Goal: Transaction & Acquisition: Purchase product/service

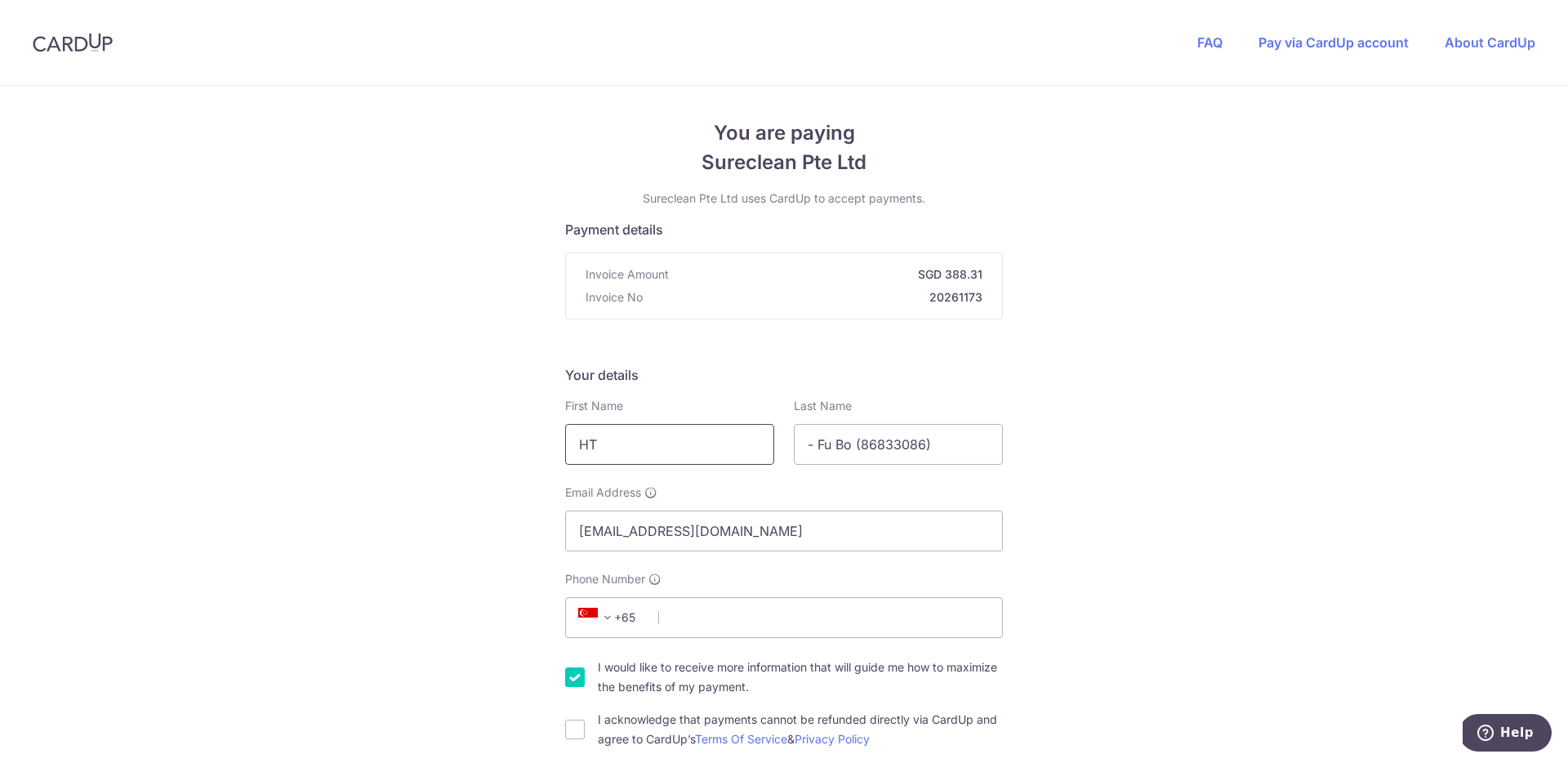
click at [602, 440] on input "HT" at bounding box center [669, 444] width 209 height 41
type input "Li"
type input "YuFeng"
click at [626, 427] on input "Li" at bounding box center [669, 444] width 209 height 41
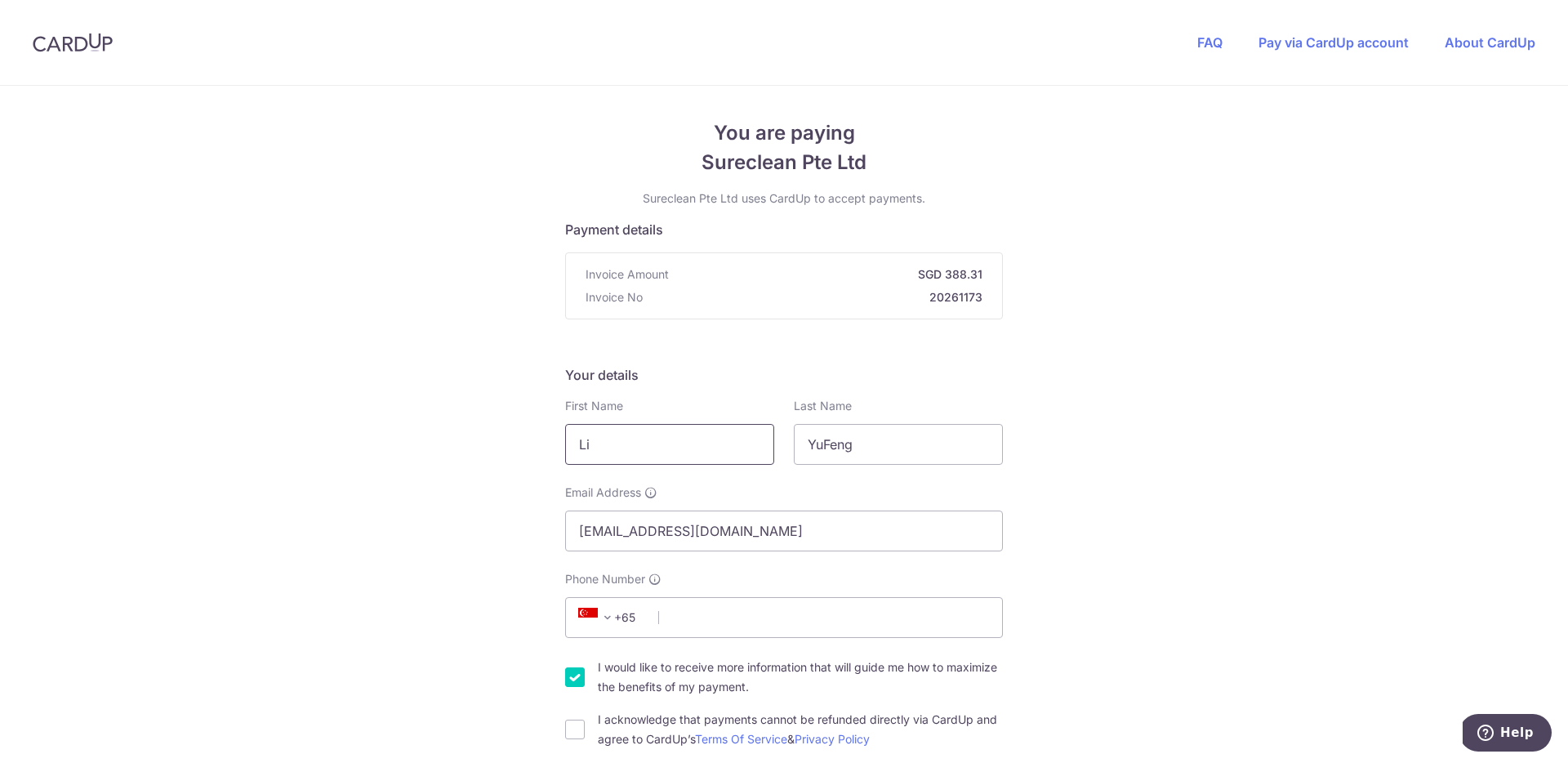
click at [626, 427] on input "Li" at bounding box center [669, 444] width 209 height 41
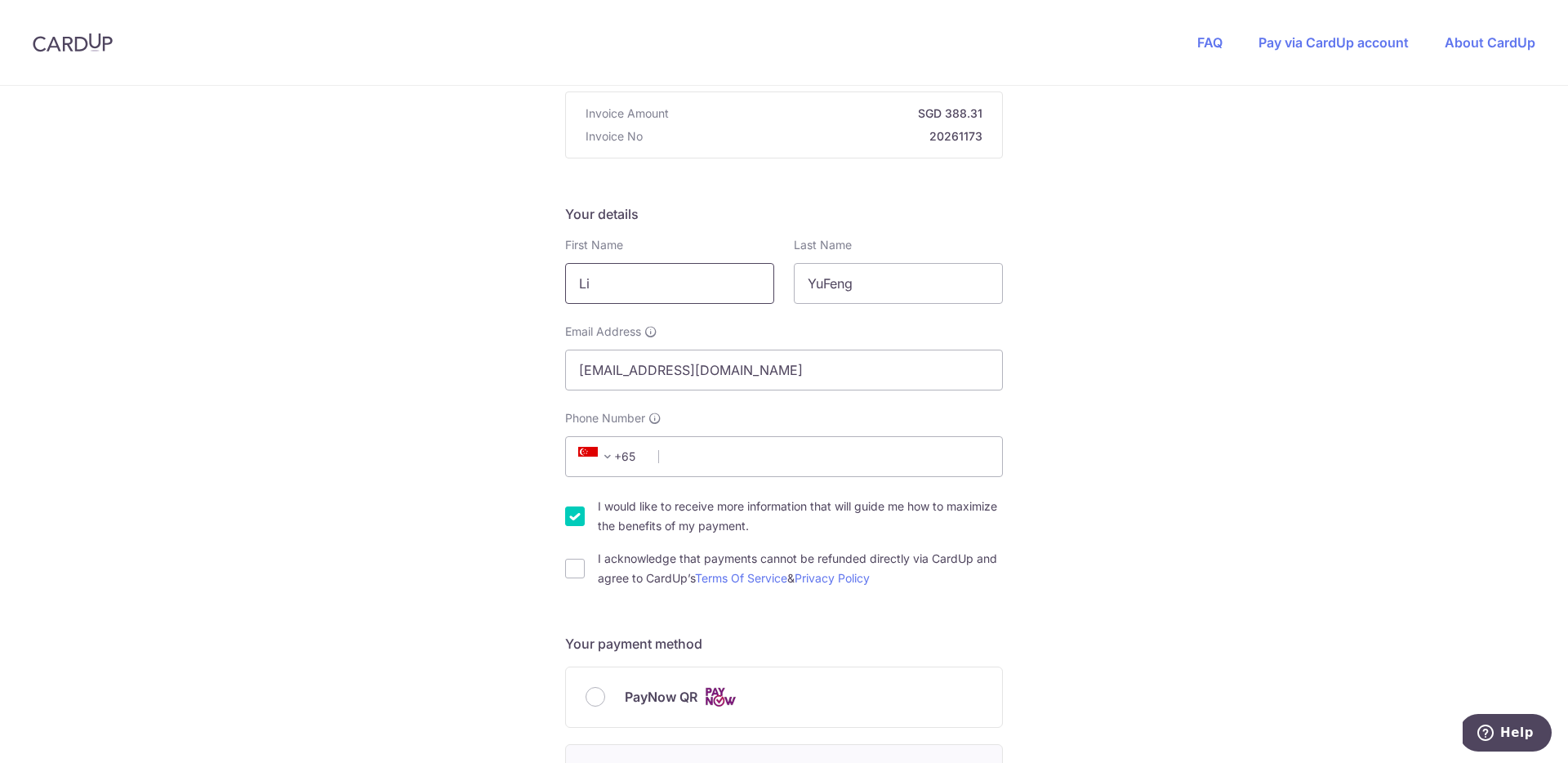
scroll to position [164, 0]
type input "Fu"
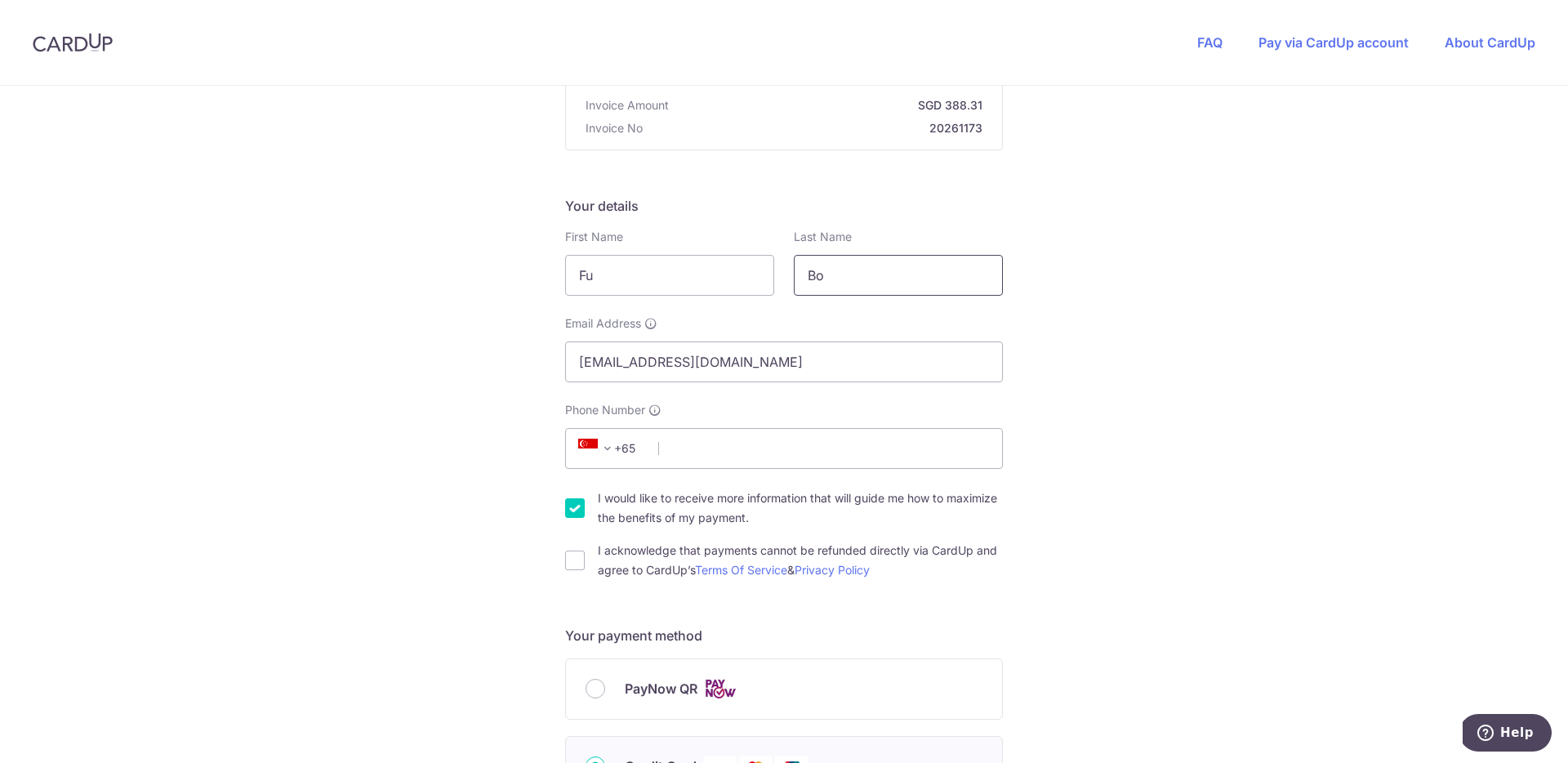
scroll to position [268, 0]
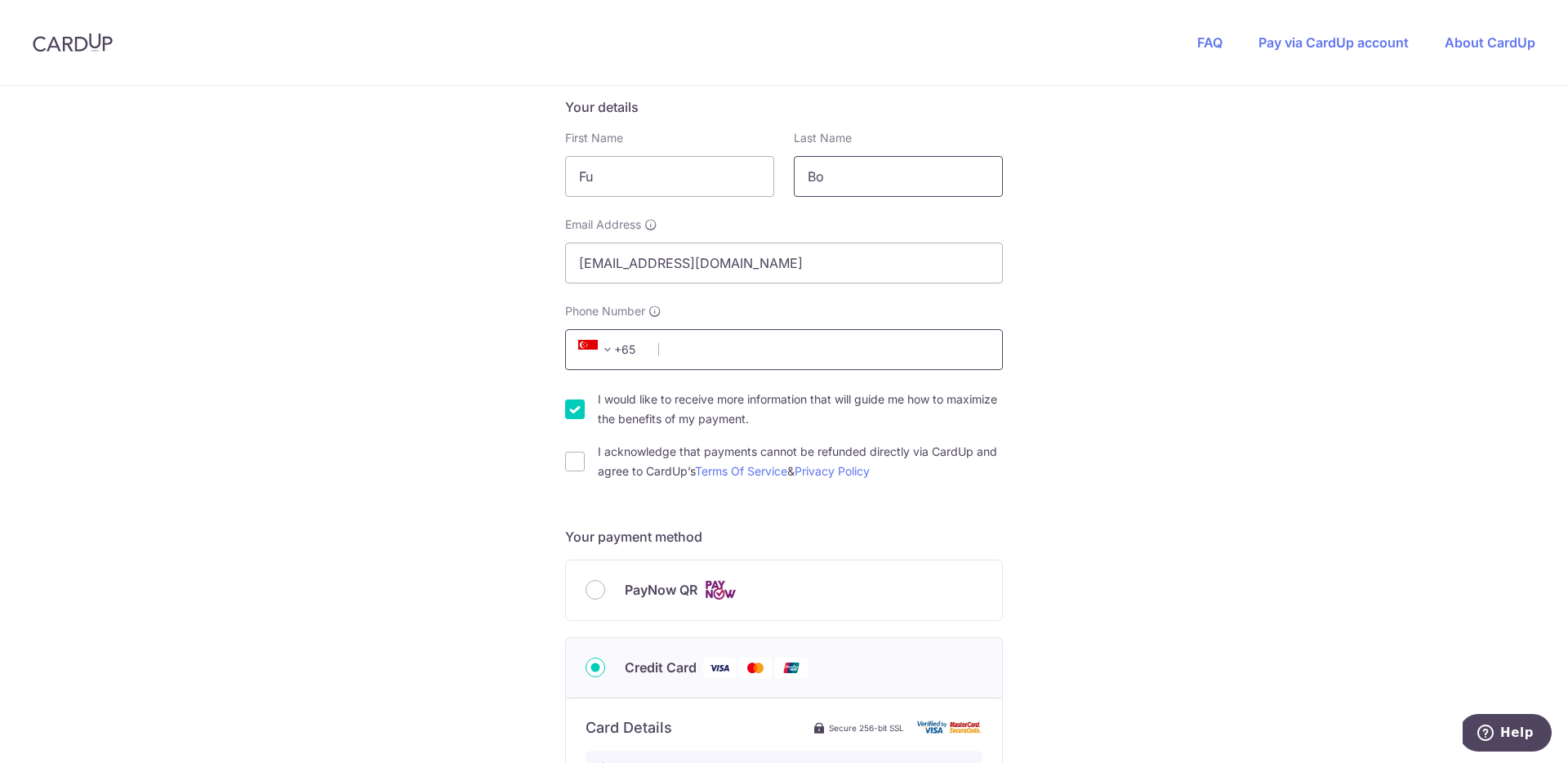
type input "Bo"
click at [689, 350] on input "Phone Number" at bounding box center [784, 349] width 438 height 41
type input "86833086"
click at [582, 467] on div "I acknowledge that payments cannot be refunded directly via CardUp and agree to…" at bounding box center [784, 461] width 438 height 39
click at [585, 421] on div "I would like to receive more information that will guide me how to maximize the…" at bounding box center [784, 409] width 438 height 39
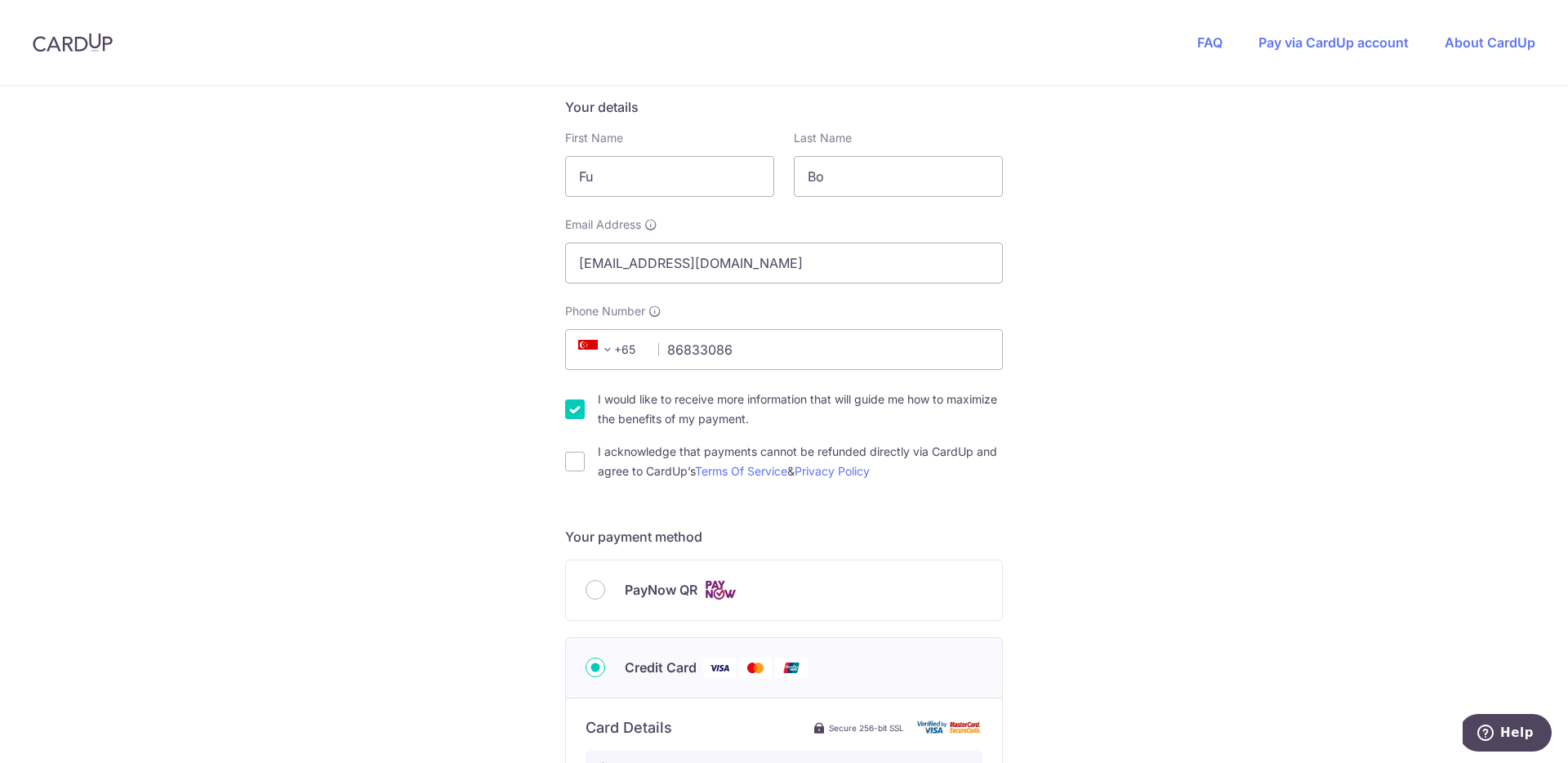
click at [578, 414] on input "I would like to receive more information that will guide me how to maximize the…" at bounding box center [575, 410] width 20 height 20
checkbox input "false"
click at [574, 461] on input "I acknowledge that payments cannot be refunded directly via CardUp and agree to…" at bounding box center [575, 461] width 20 height 20
checkbox input "true"
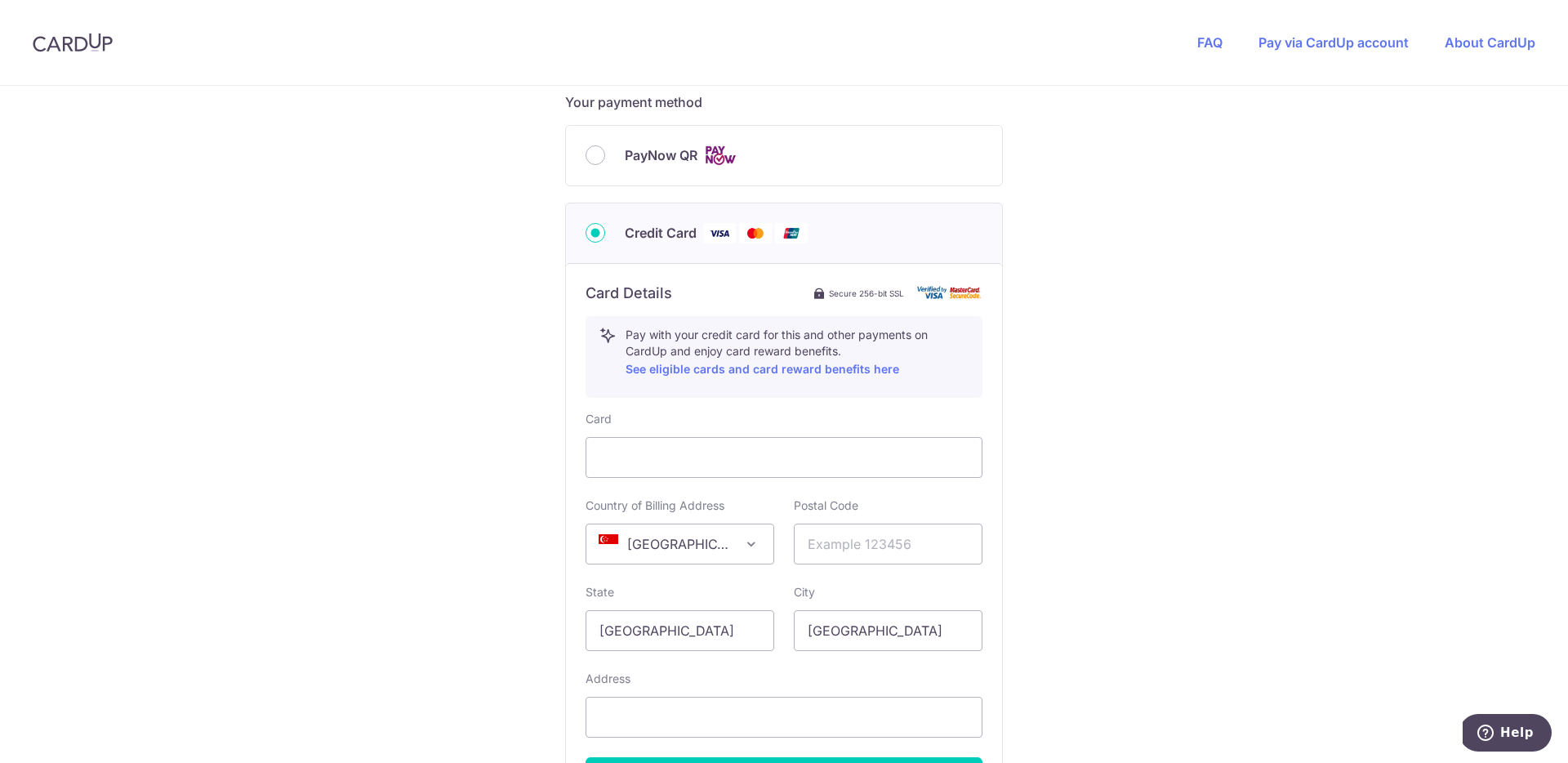
scroll to position [706, 0]
click at [886, 535] on input "text" at bounding box center [888, 540] width 188 height 41
type input "118684"
click at [408, 599] on div "You are paying Sureclean Pte Ltd Sureclean Pte Ltd uses CardUp to accept paymen…" at bounding box center [784, 177] width 1568 height 1593
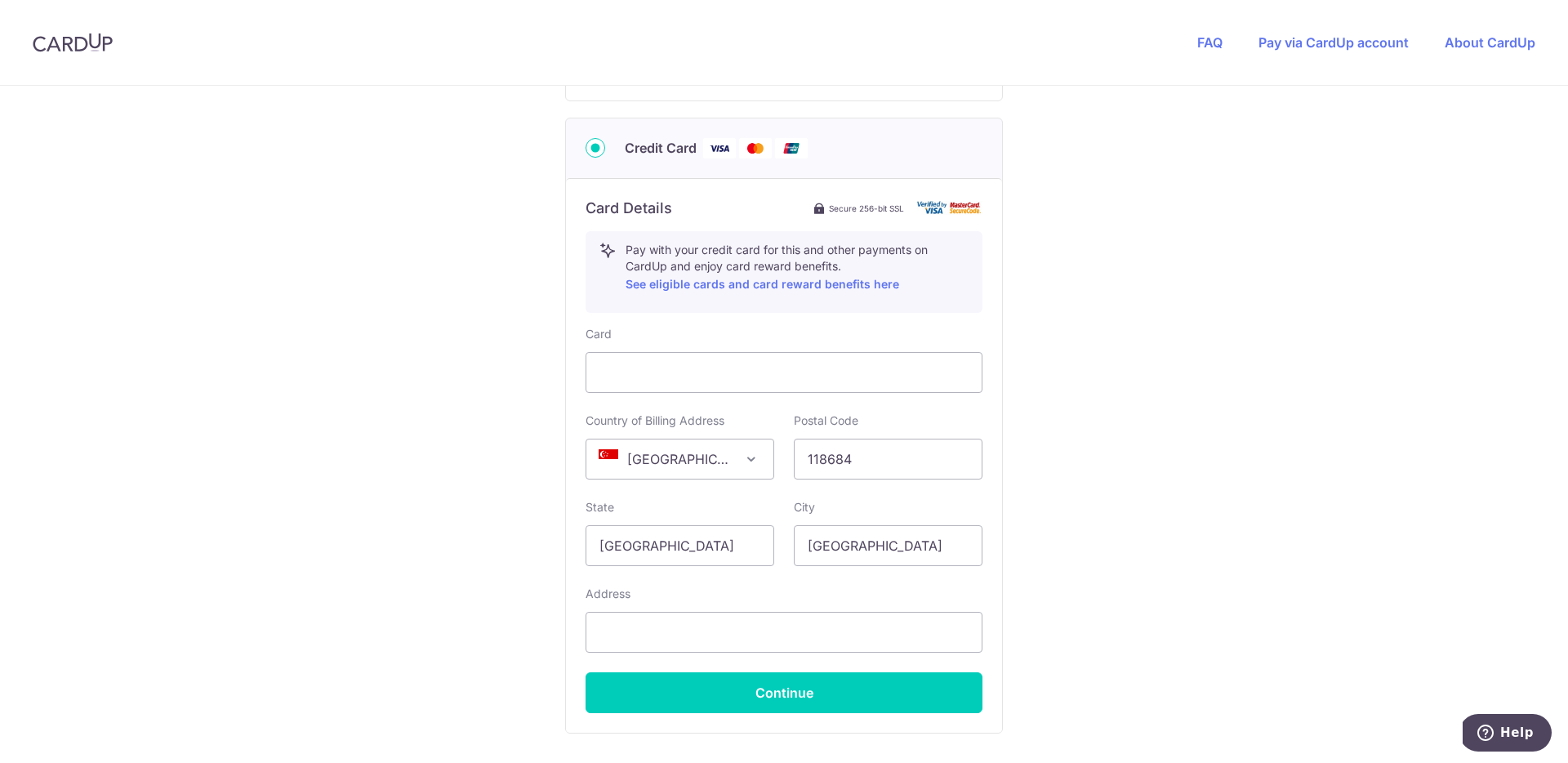
scroll to position [915, 0]
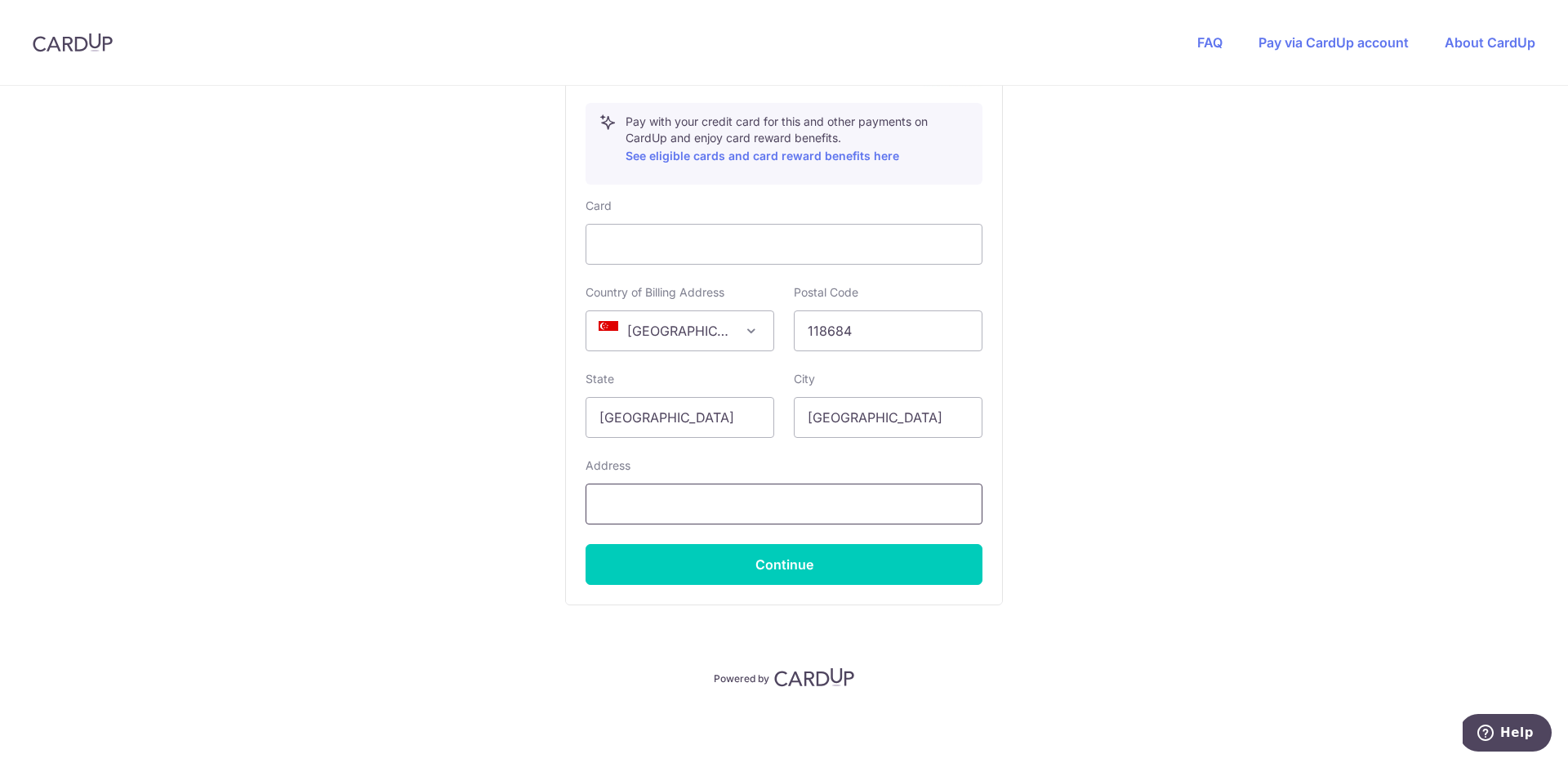
click at [655, 508] on input "text" at bounding box center [784, 504] width 397 height 41
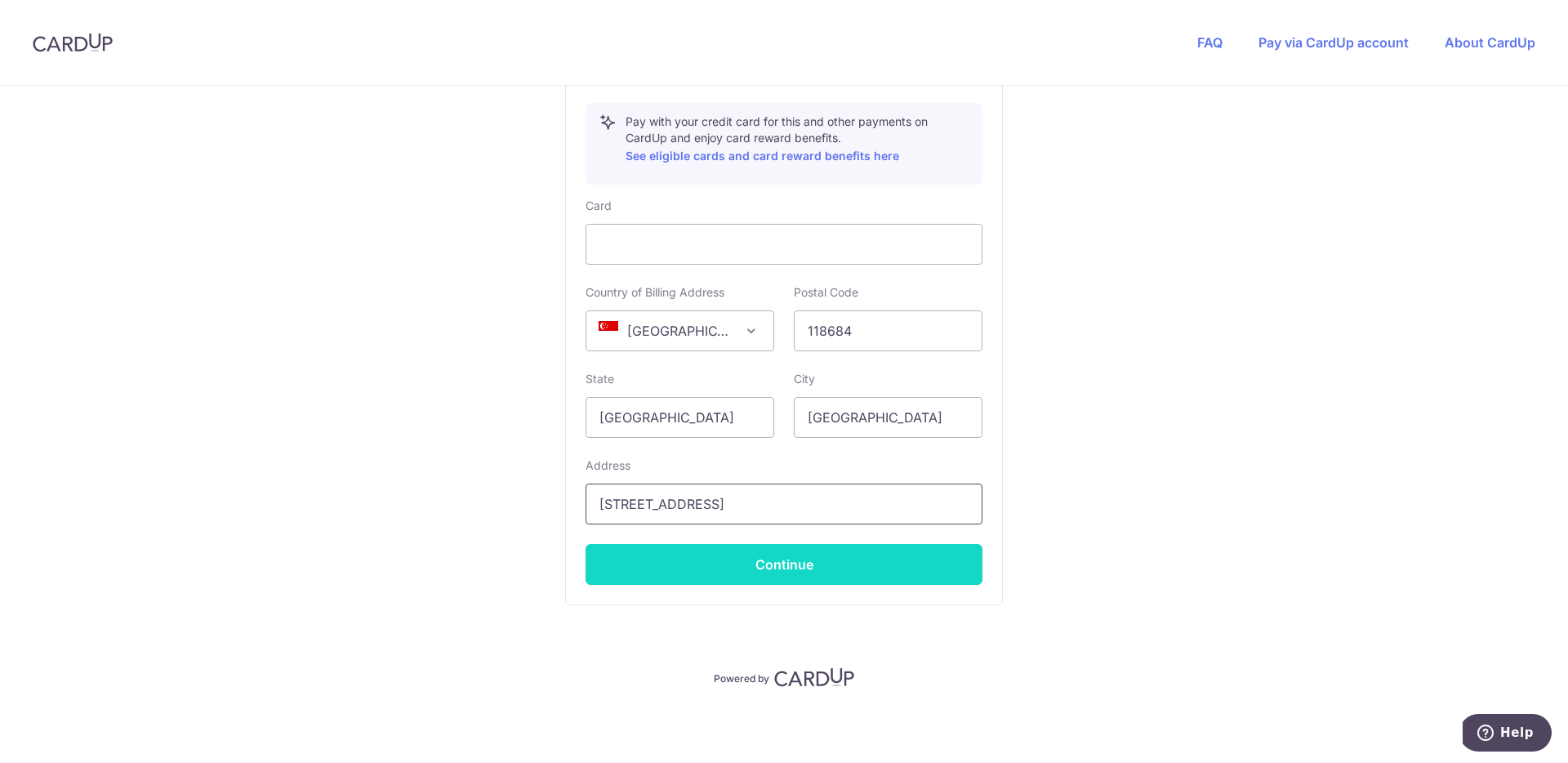
type input "[STREET_ADDRESS]"
click at [630, 555] on button "Continue" at bounding box center [784, 564] width 397 height 41
type input "**** 3455"
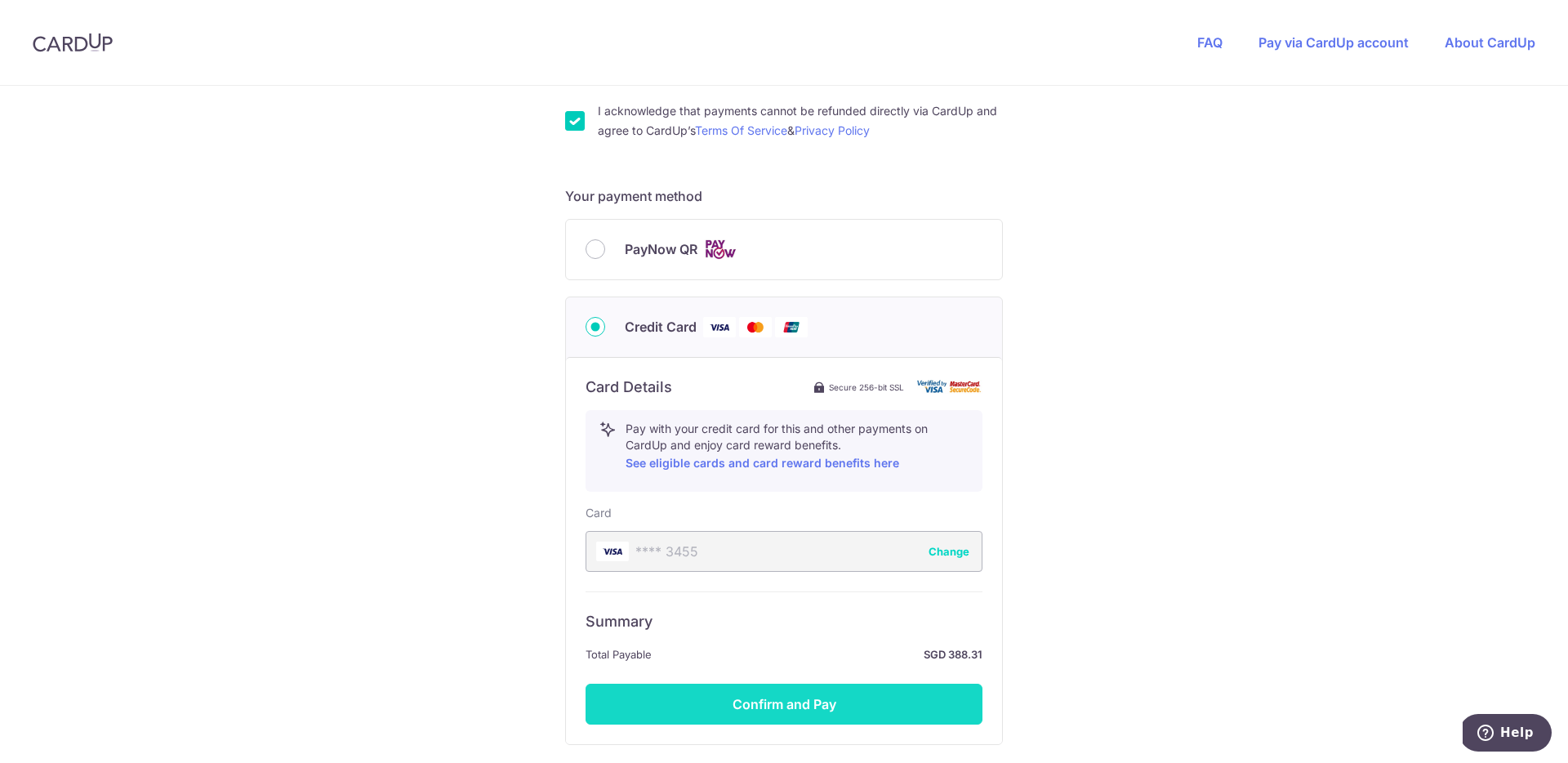
click at [659, 695] on button "Confirm and Pay" at bounding box center [784, 703] width 397 height 41
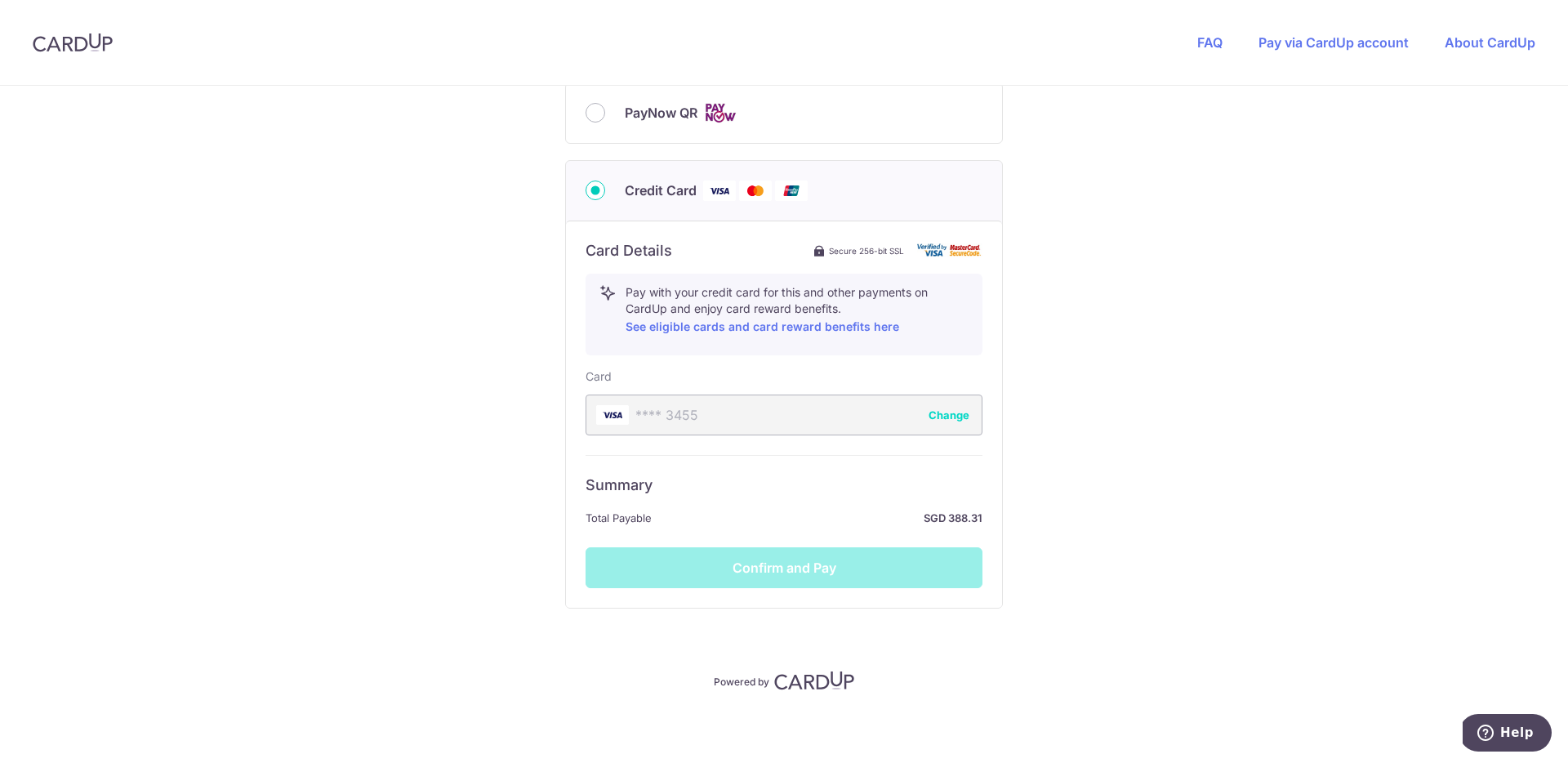
scroll to position [749, 0]
